Goal: Find specific page/section: Find specific page/section

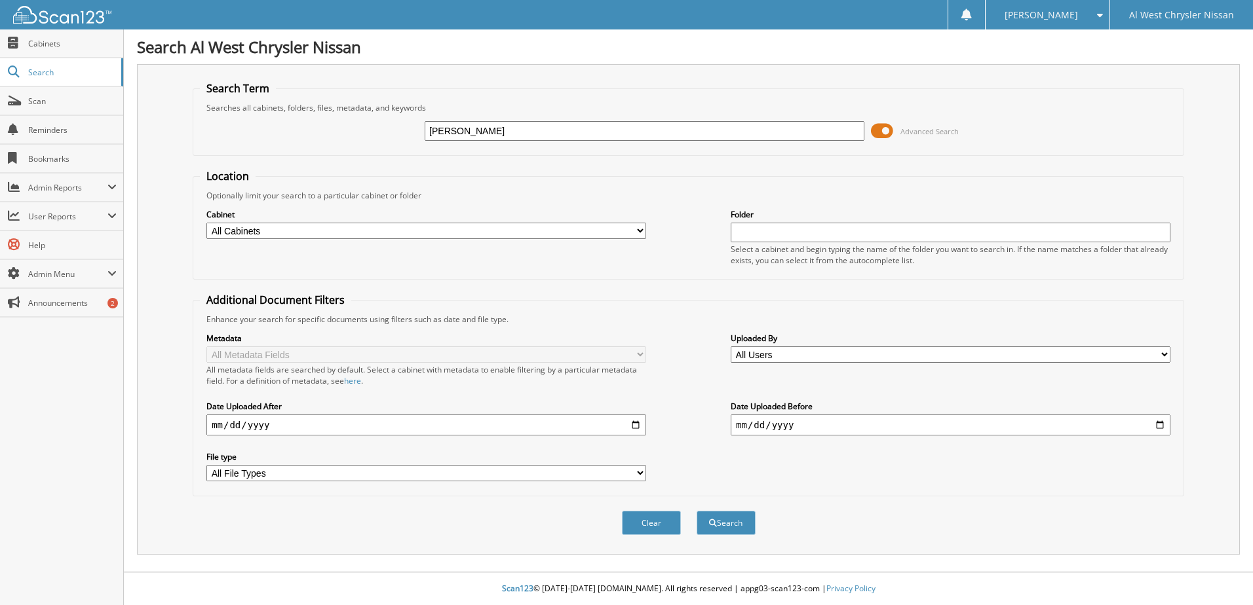
type input "[PERSON_NAME]"
click at [696, 511] on button "Search" at bounding box center [725, 523] width 59 height 24
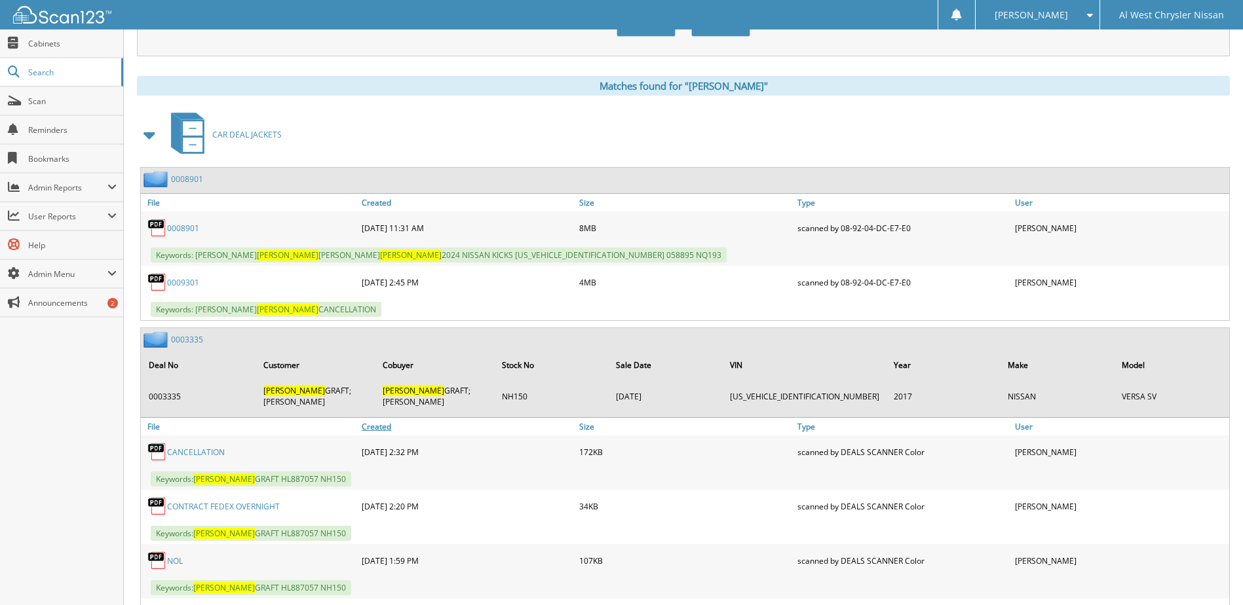
scroll to position [442, 0]
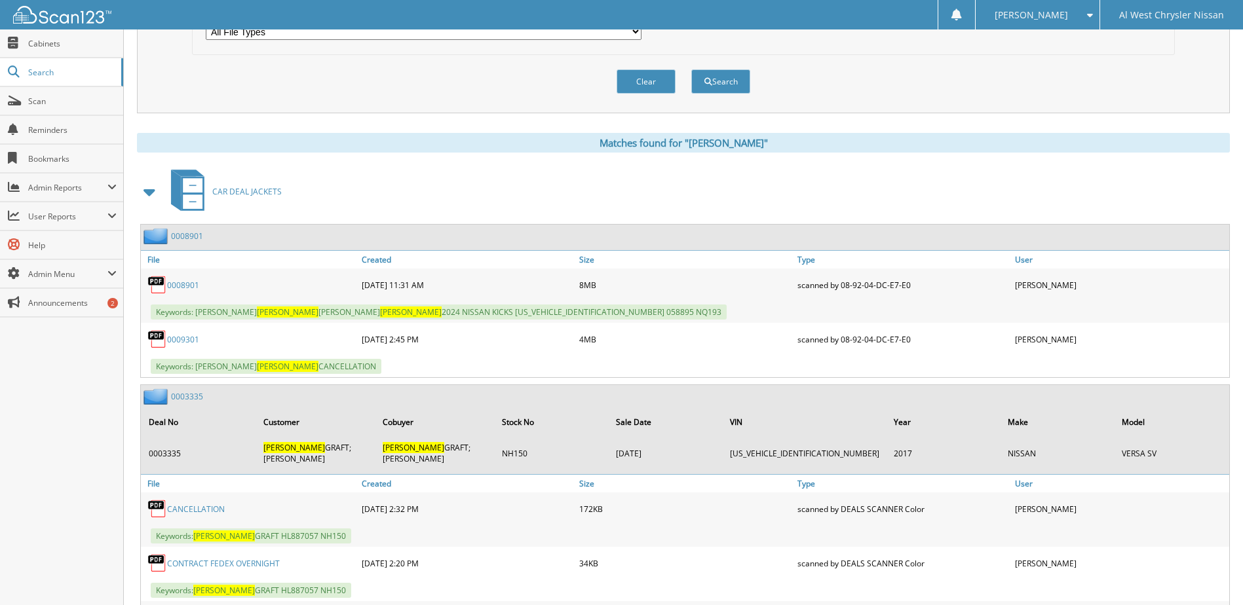
click at [187, 344] on link "0009301" at bounding box center [183, 339] width 32 height 11
click at [178, 341] on link "0009301" at bounding box center [183, 339] width 32 height 11
